Goal: Task Accomplishment & Management: Manage account settings

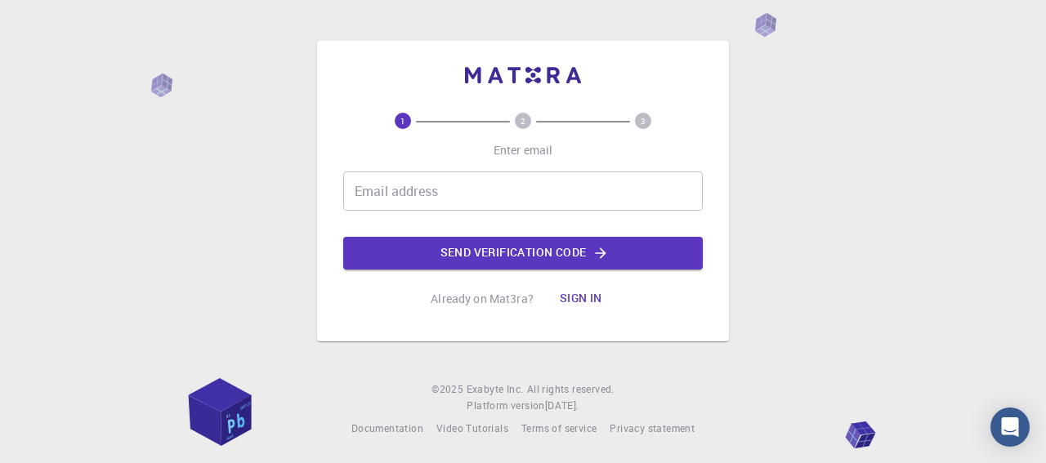
click at [473, 199] on input "Email address" at bounding box center [523, 191] width 360 height 39
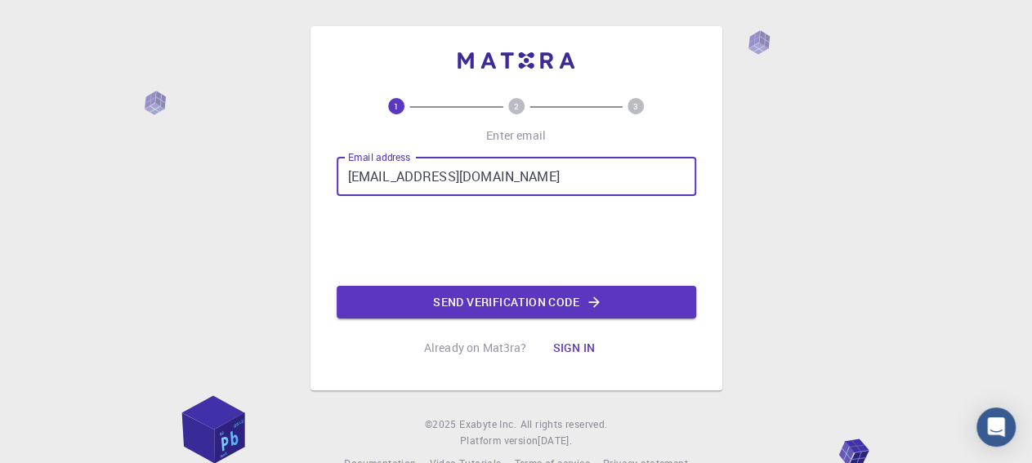
type input "[EMAIL_ADDRESS][DOMAIN_NAME]"
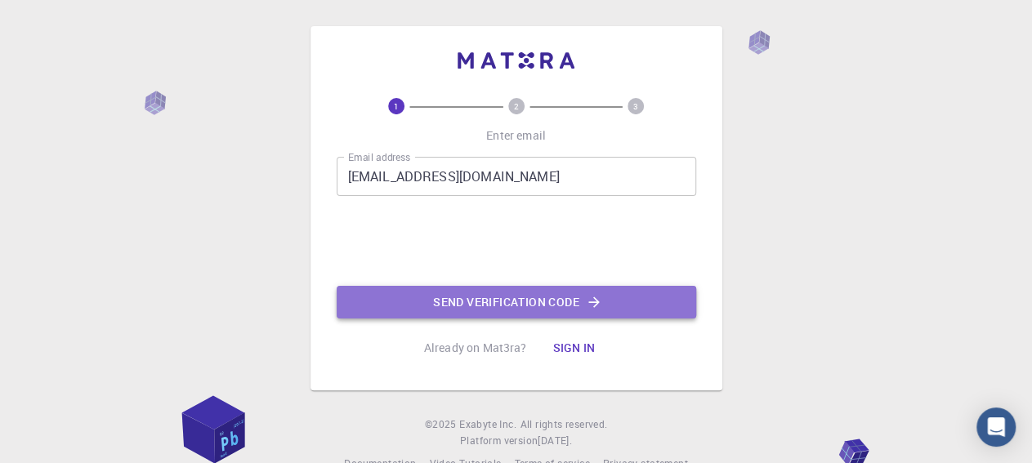
click at [503, 300] on button "Send verification code" at bounding box center [517, 302] width 360 height 33
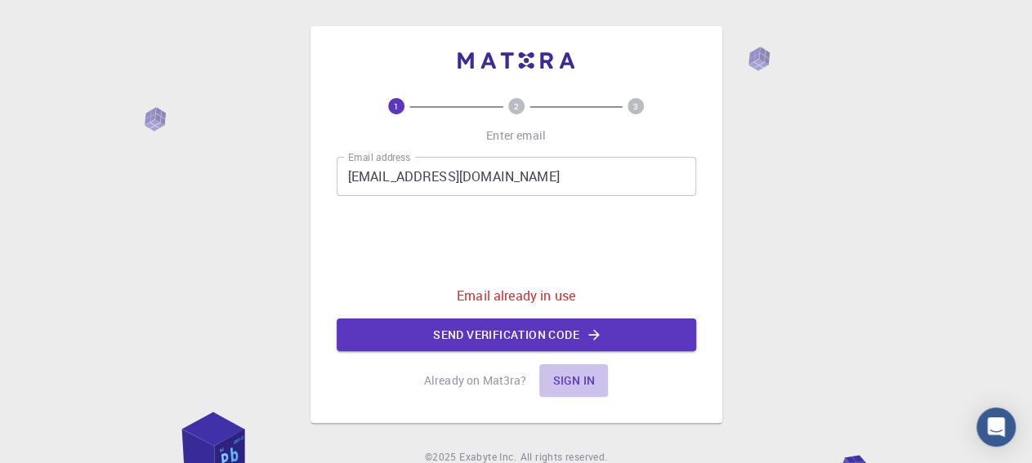
click at [565, 382] on button "Sign in" at bounding box center [573, 380] width 69 height 33
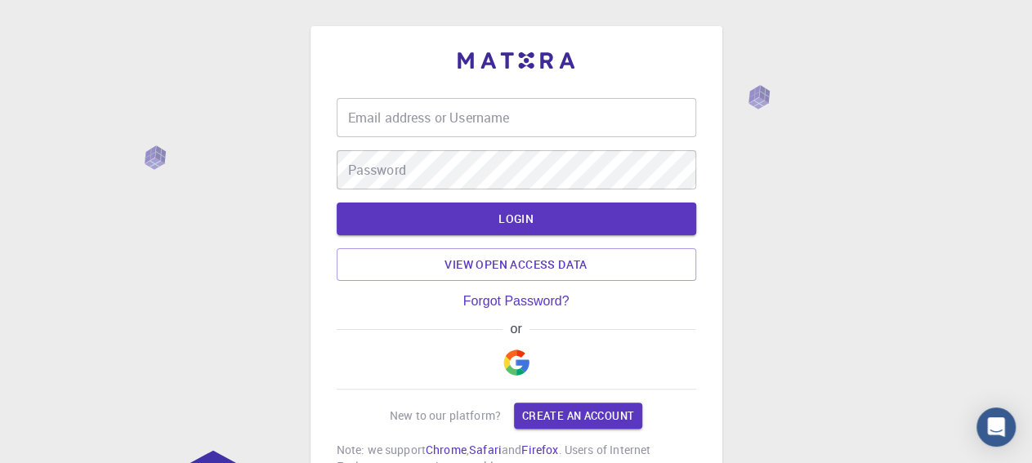
click at [513, 129] on input "Email address or Username" at bounding box center [517, 117] width 360 height 39
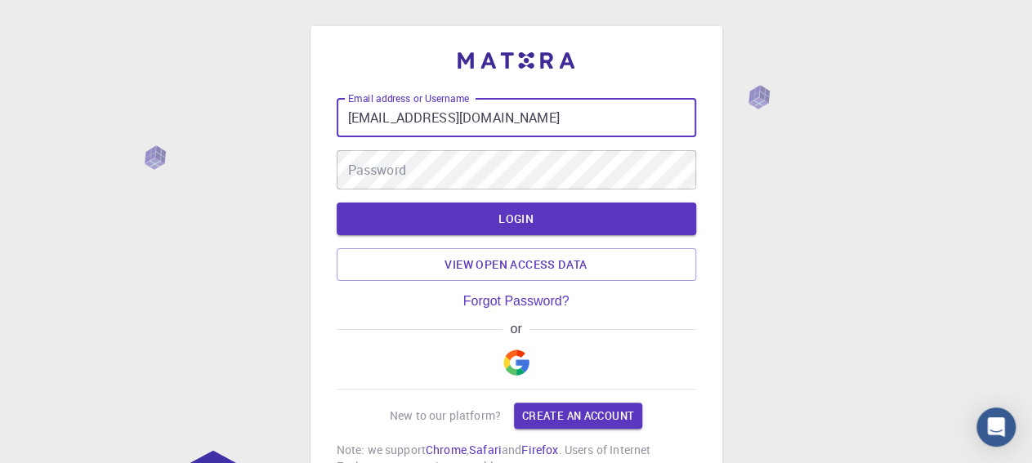
type input "[EMAIL_ADDRESS][DOMAIN_NAME]"
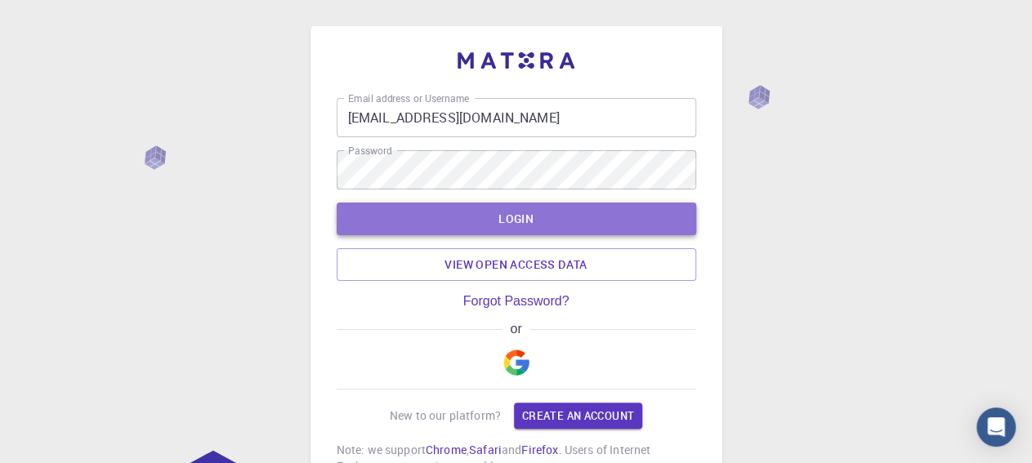
click at [489, 212] on button "LOGIN" at bounding box center [517, 219] width 360 height 33
click at [498, 211] on button "LOGIN" at bounding box center [517, 219] width 360 height 33
click at [511, 221] on button "LOGIN" at bounding box center [517, 219] width 360 height 33
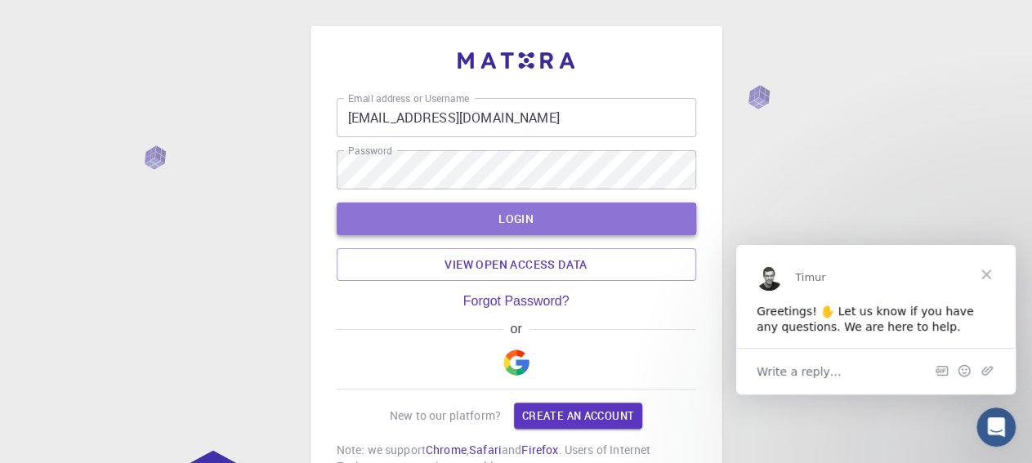
click at [506, 224] on button "LOGIN" at bounding box center [517, 219] width 360 height 33
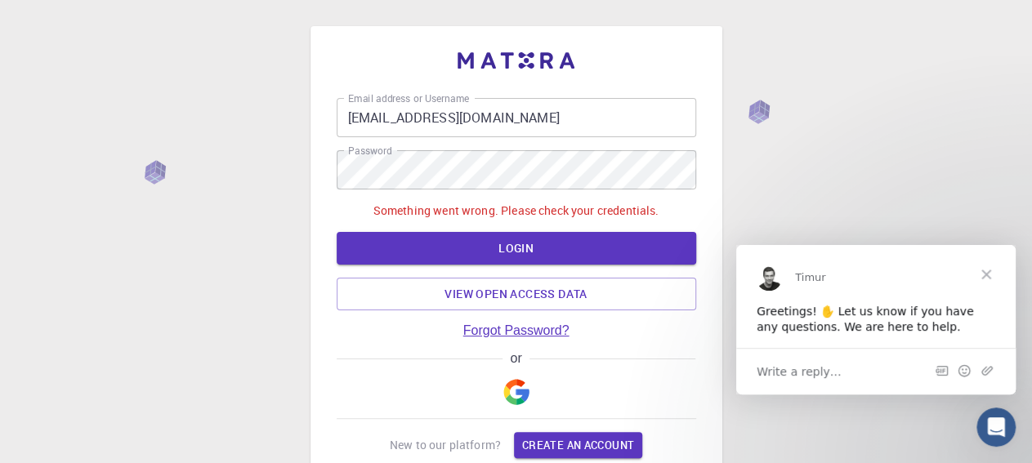
click at [499, 326] on link "Forgot Password?" at bounding box center [516, 331] width 106 height 15
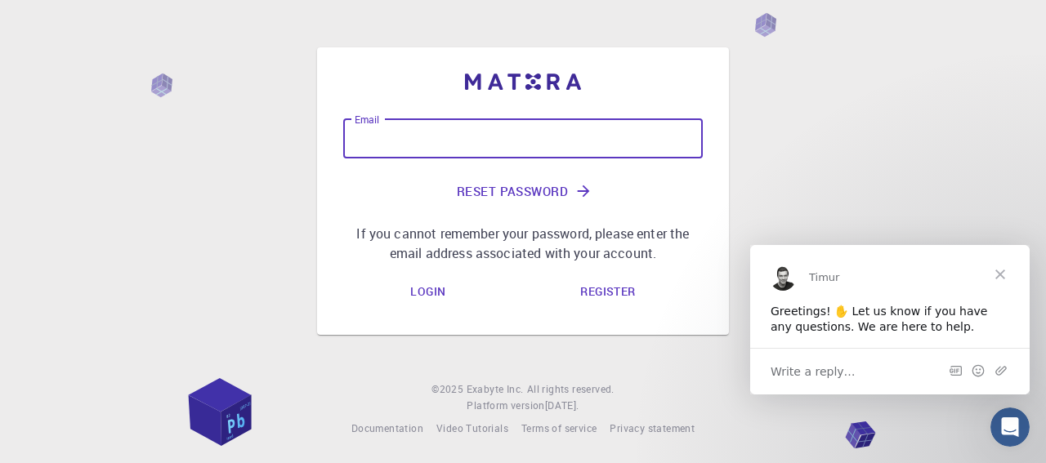
click at [486, 139] on input "Email" at bounding box center [523, 138] width 360 height 39
type input "[EMAIL_ADDRESS][DOMAIN_NAME]"
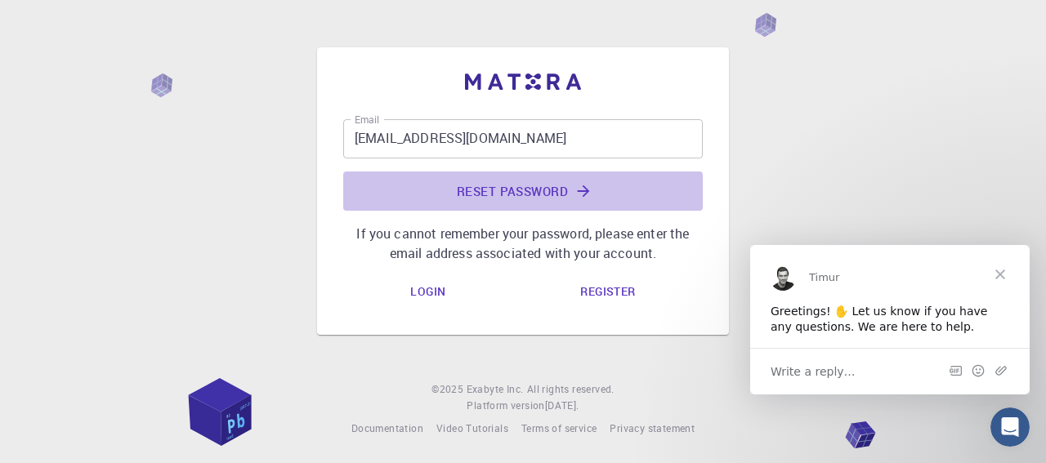
click at [579, 193] on icon "submit" at bounding box center [583, 191] width 18 height 18
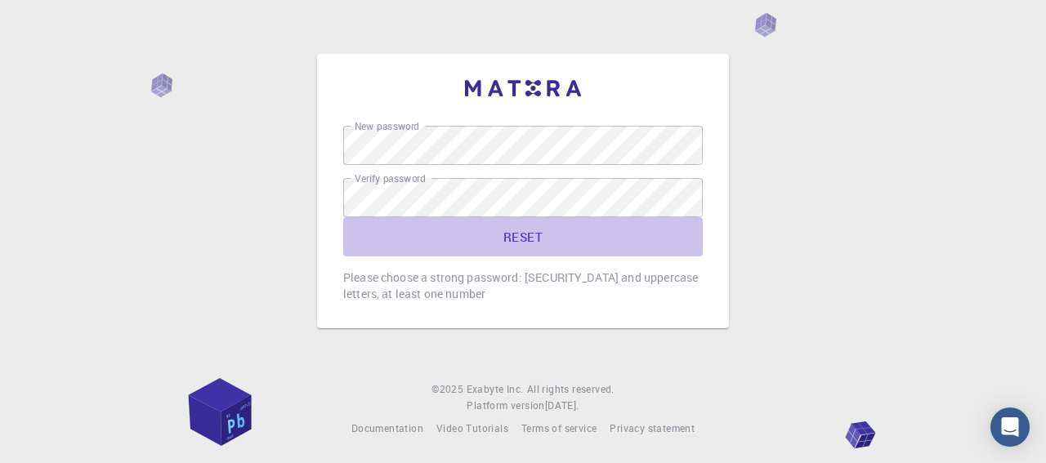
click at [530, 233] on button "RESET" at bounding box center [523, 236] width 360 height 39
